Goal: Transaction & Acquisition: Obtain resource

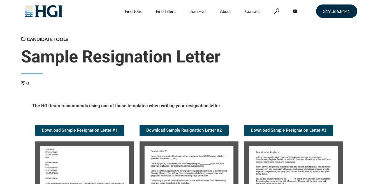
scroll to position [84, 0]
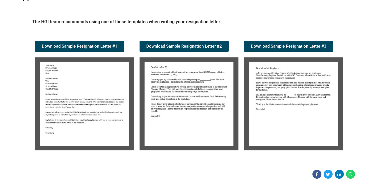
click at [95, 120] on img at bounding box center [84, 103] width 99 height 93
click at [79, 85] on img at bounding box center [84, 103] width 99 height 93
click at [82, 87] on img at bounding box center [84, 103] width 99 height 93
click at [63, 104] on img at bounding box center [84, 103] width 99 height 93
click at [65, 81] on img at bounding box center [84, 103] width 99 height 93
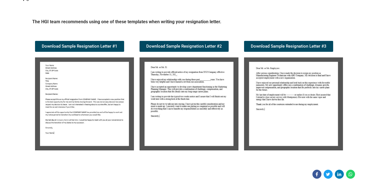
click at [70, 87] on img at bounding box center [84, 103] width 99 height 93
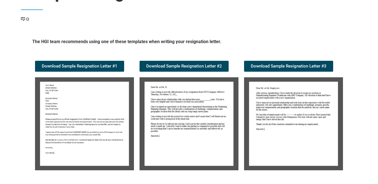
scroll to position [56, 0]
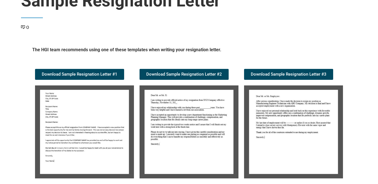
click at [86, 109] on img at bounding box center [84, 132] width 99 height 93
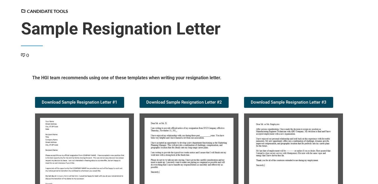
click at [91, 138] on img at bounding box center [84, 160] width 99 height 93
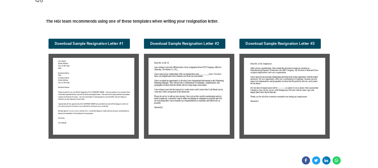
scroll to position [84, 0]
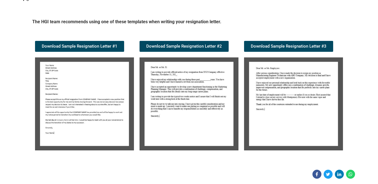
click at [79, 103] on img at bounding box center [84, 103] width 99 height 93
click at [85, 45] on span "Download Sample Resignation Letter #1" at bounding box center [80, 46] width 76 height 4
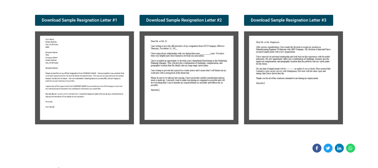
scroll to position [112, 0]
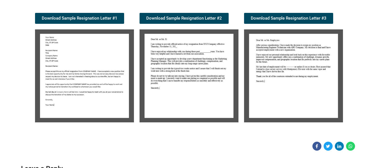
click at [201, 88] on img at bounding box center [189, 75] width 99 height 93
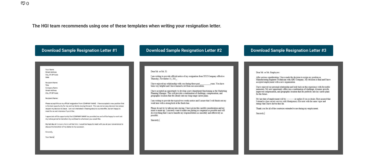
scroll to position [56, 0]
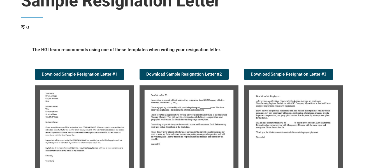
click at [173, 114] on img at bounding box center [189, 132] width 99 height 93
click at [188, 75] on span "Download Sample Resignation Letter #2" at bounding box center [184, 74] width 76 height 4
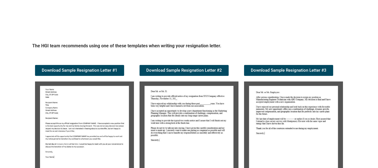
scroll to position [579, 0]
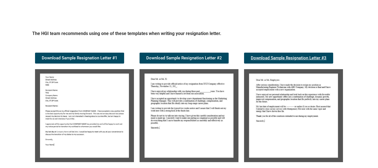
click at [278, 58] on span "Download Sample Resignation Letter #3" at bounding box center [289, 58] width 76 height 4
